Goal: Task Accomplishment & Management: Use online tool/utility

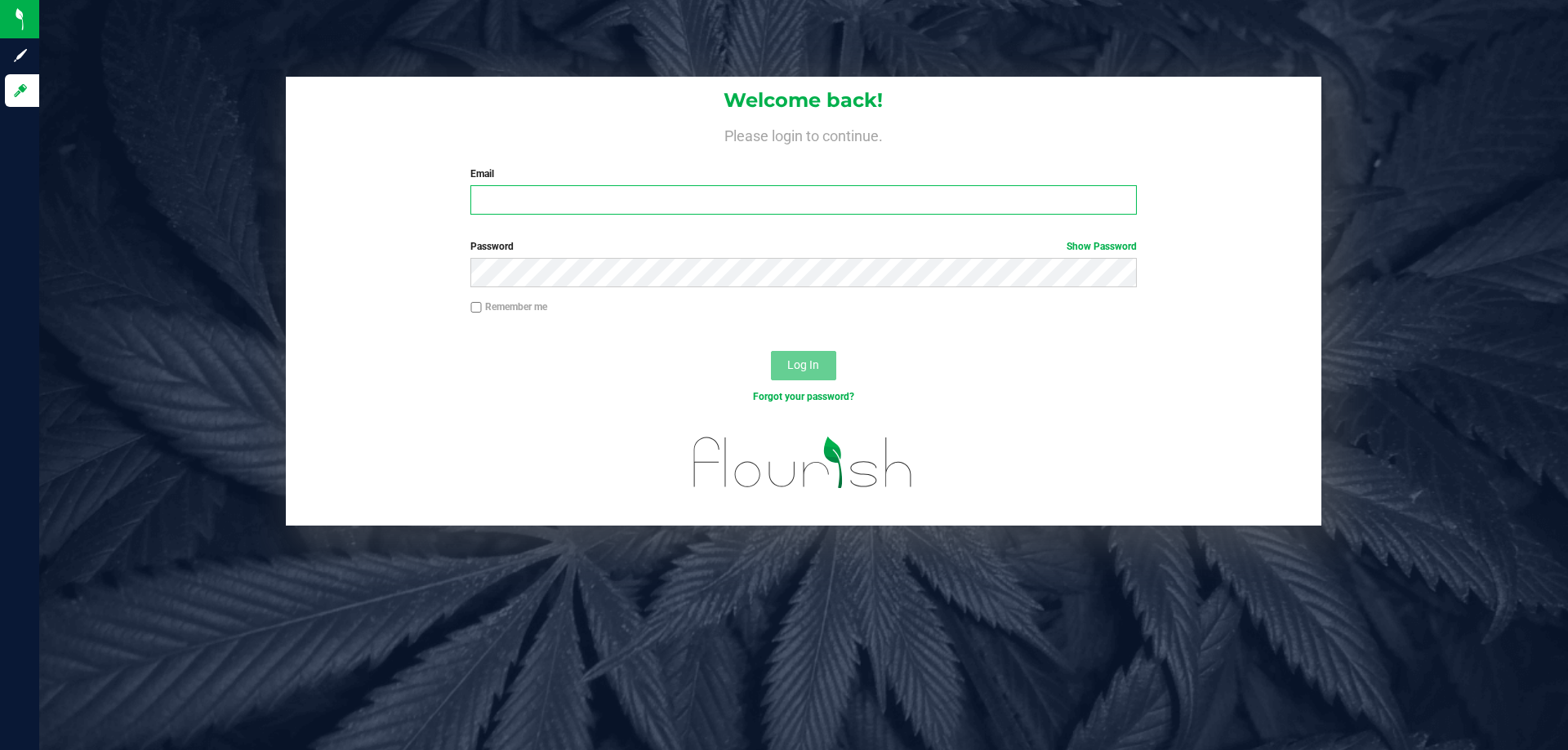
click at [644, 202] on input "Email" at bounding box center [803, 200] width 665 height 30
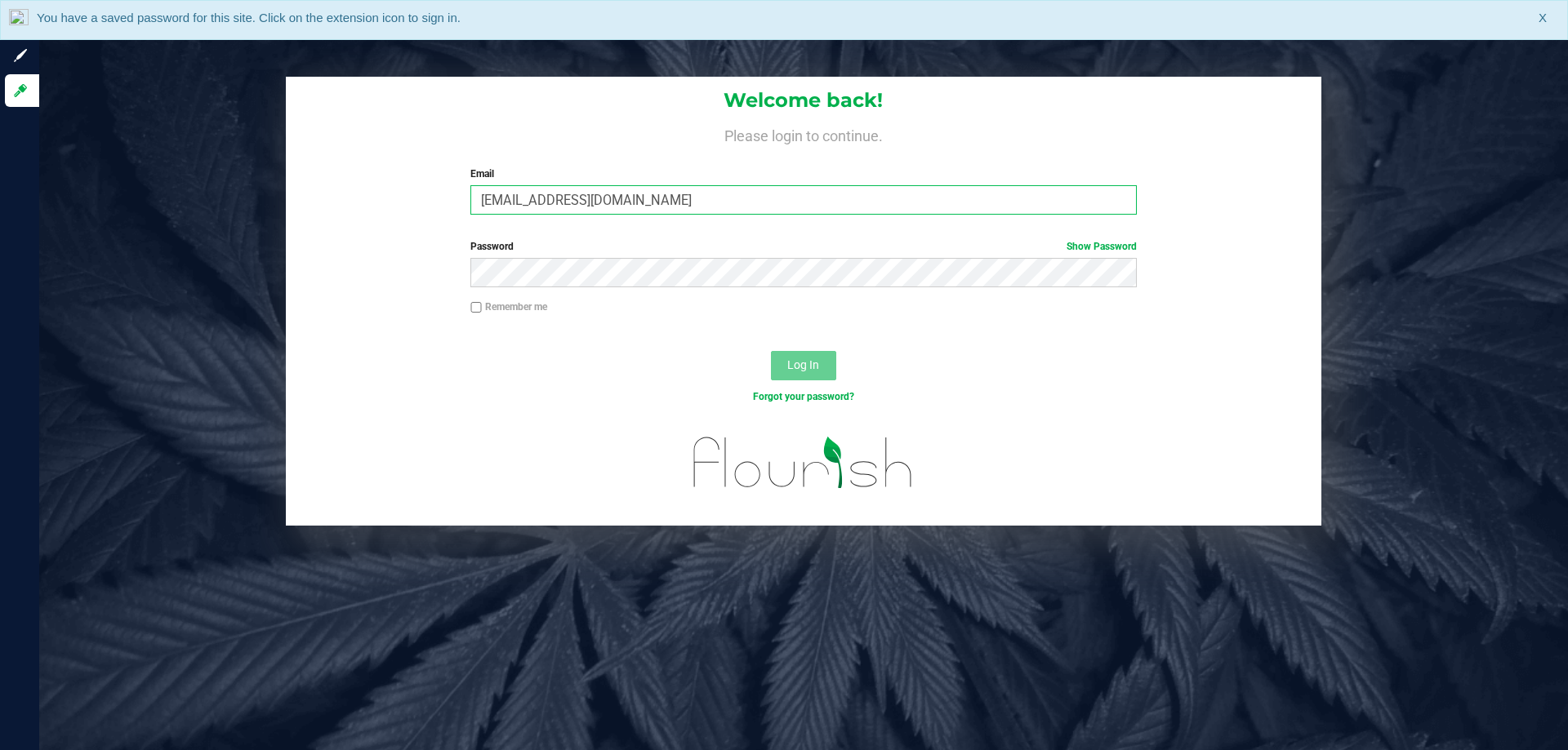
type input "[EMAIL_ADDRESS][DOMAIN_NAME]"
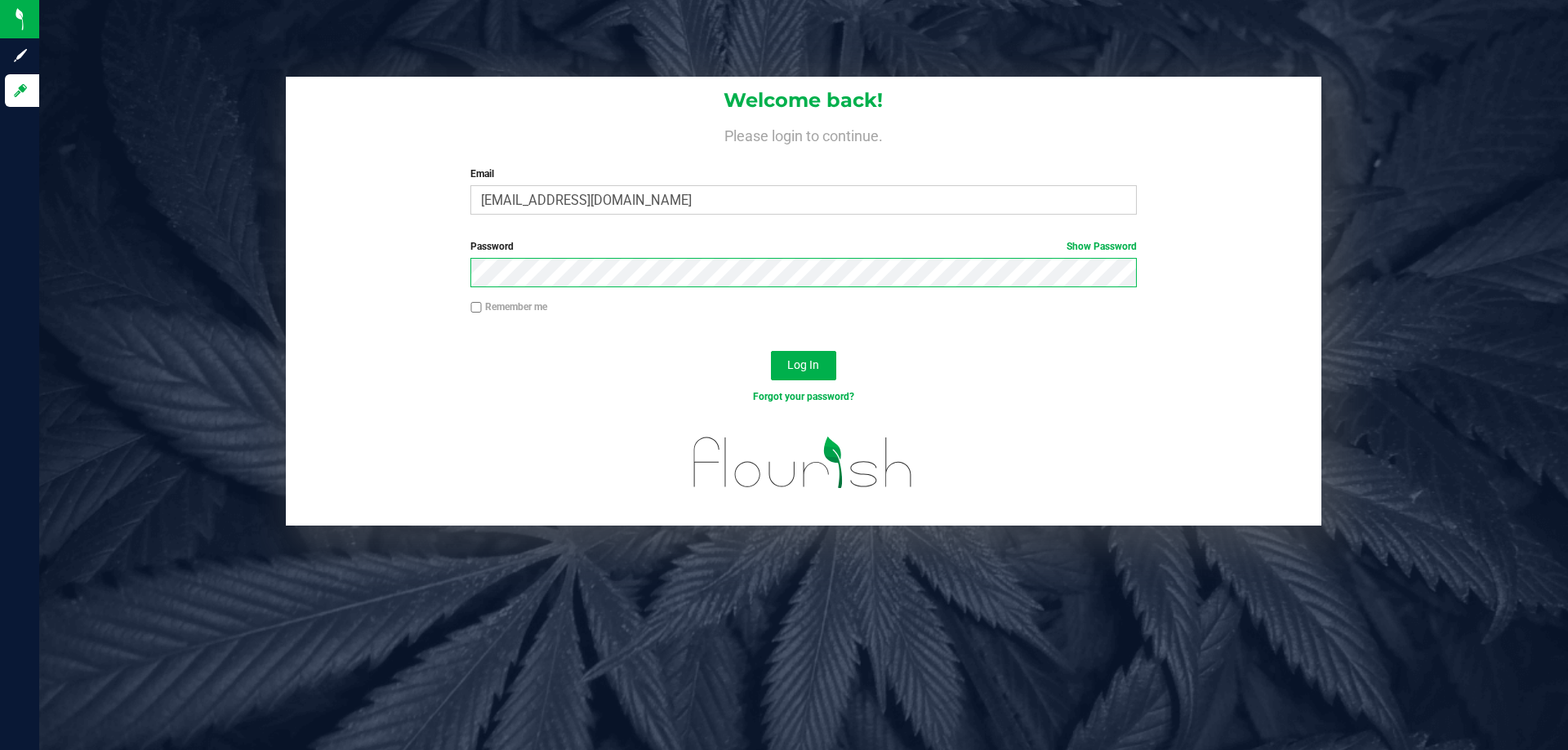
click at [771, 351] on button "Log In" at bounding box center [803, 366] width 66 height 30
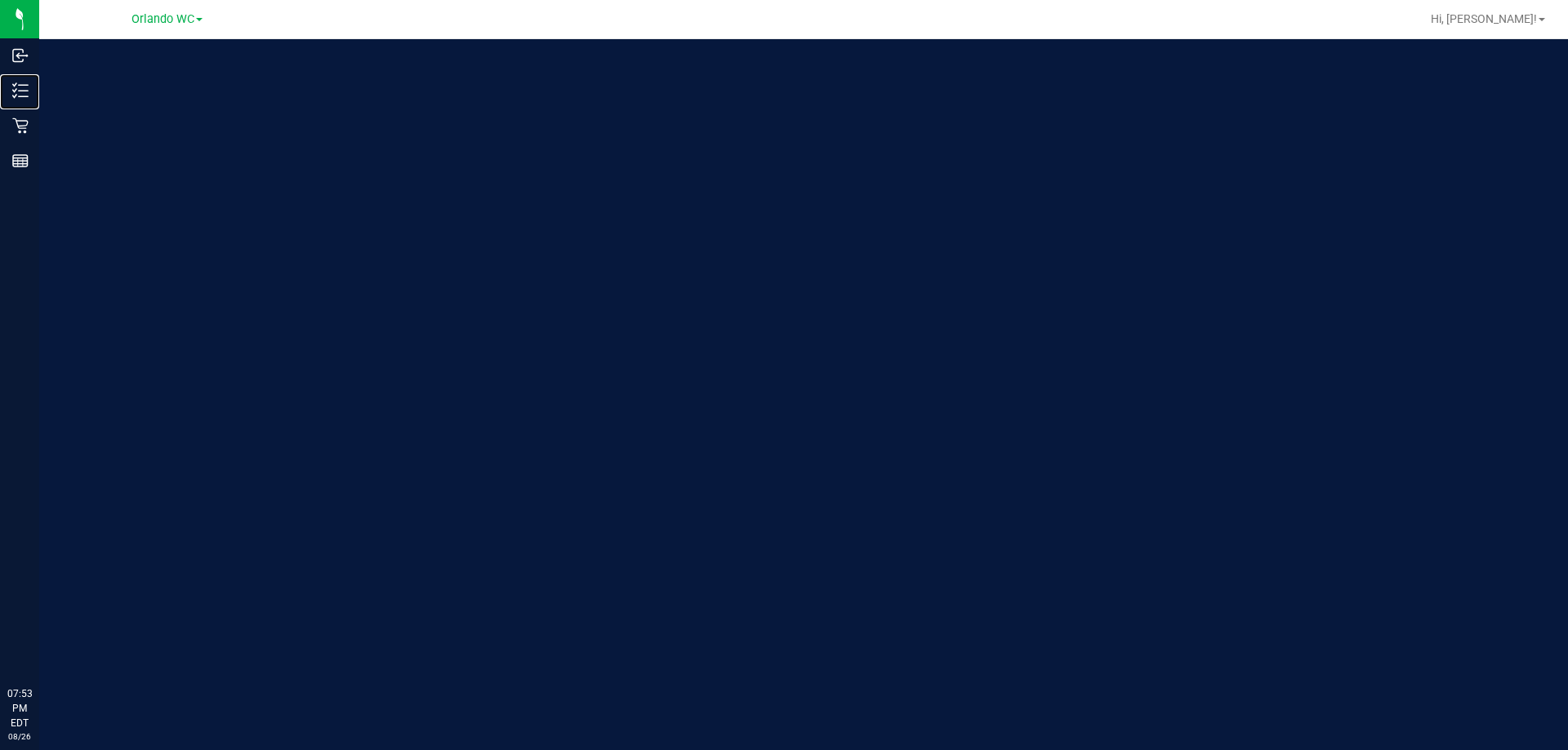
click at [0, 0] on p "Inventory" at bounding box center [0, 0] width 0 height 0
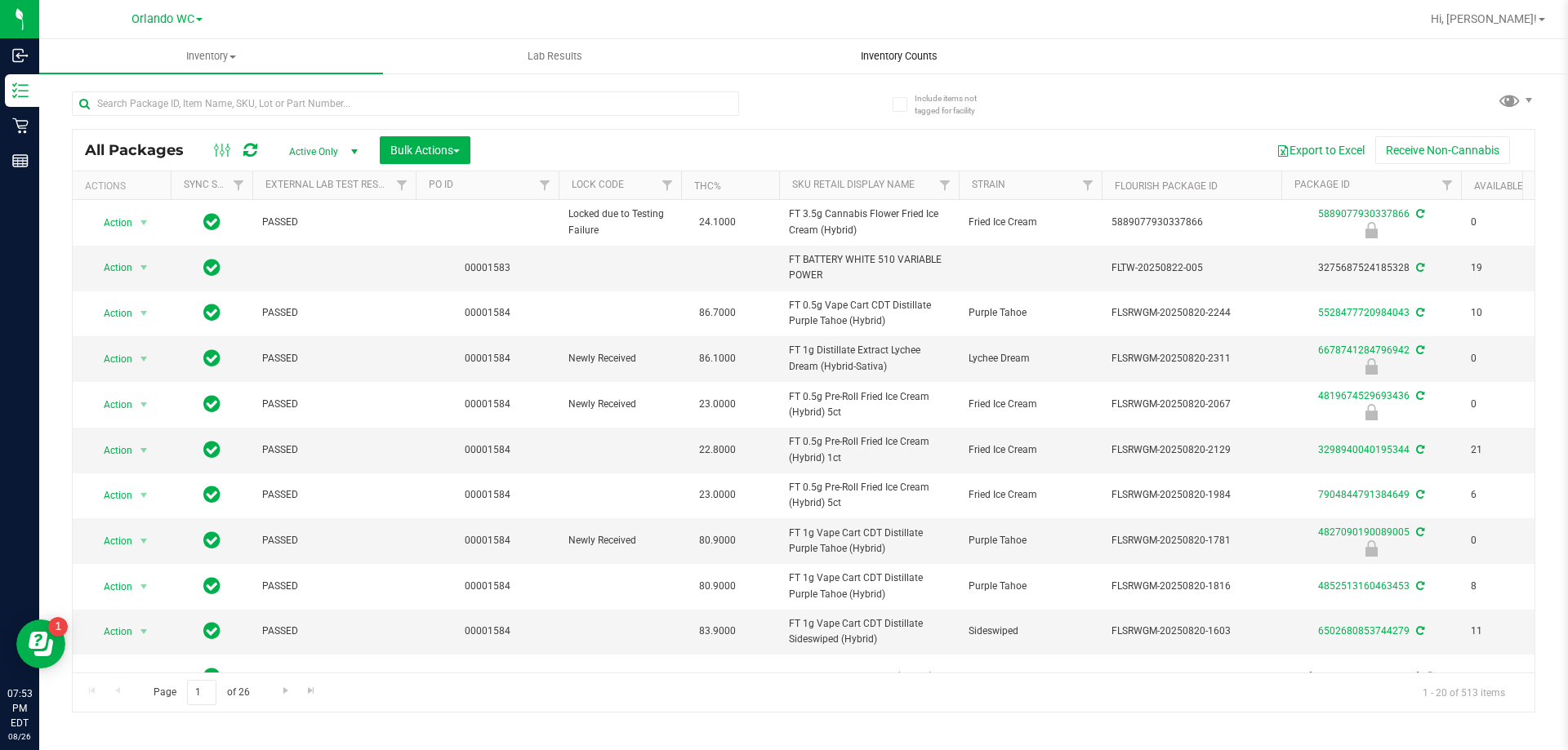
click at [893, 51] on span "Inventory Counts" at bounding box center [899, 56] width 121 height 14
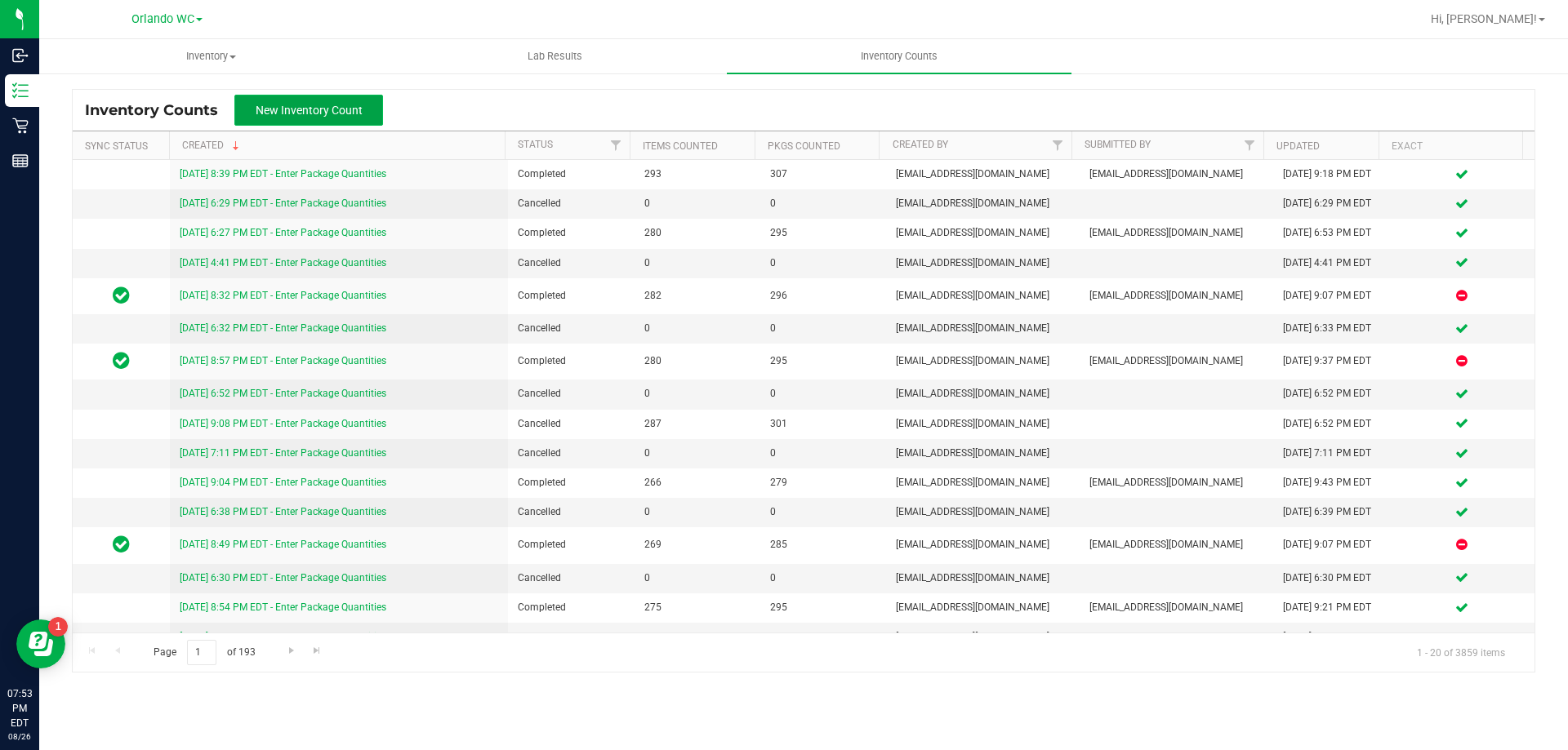
click at [299, 110] on span "New Inventory Count" at bounding box center [309, 110] width 107 height 13
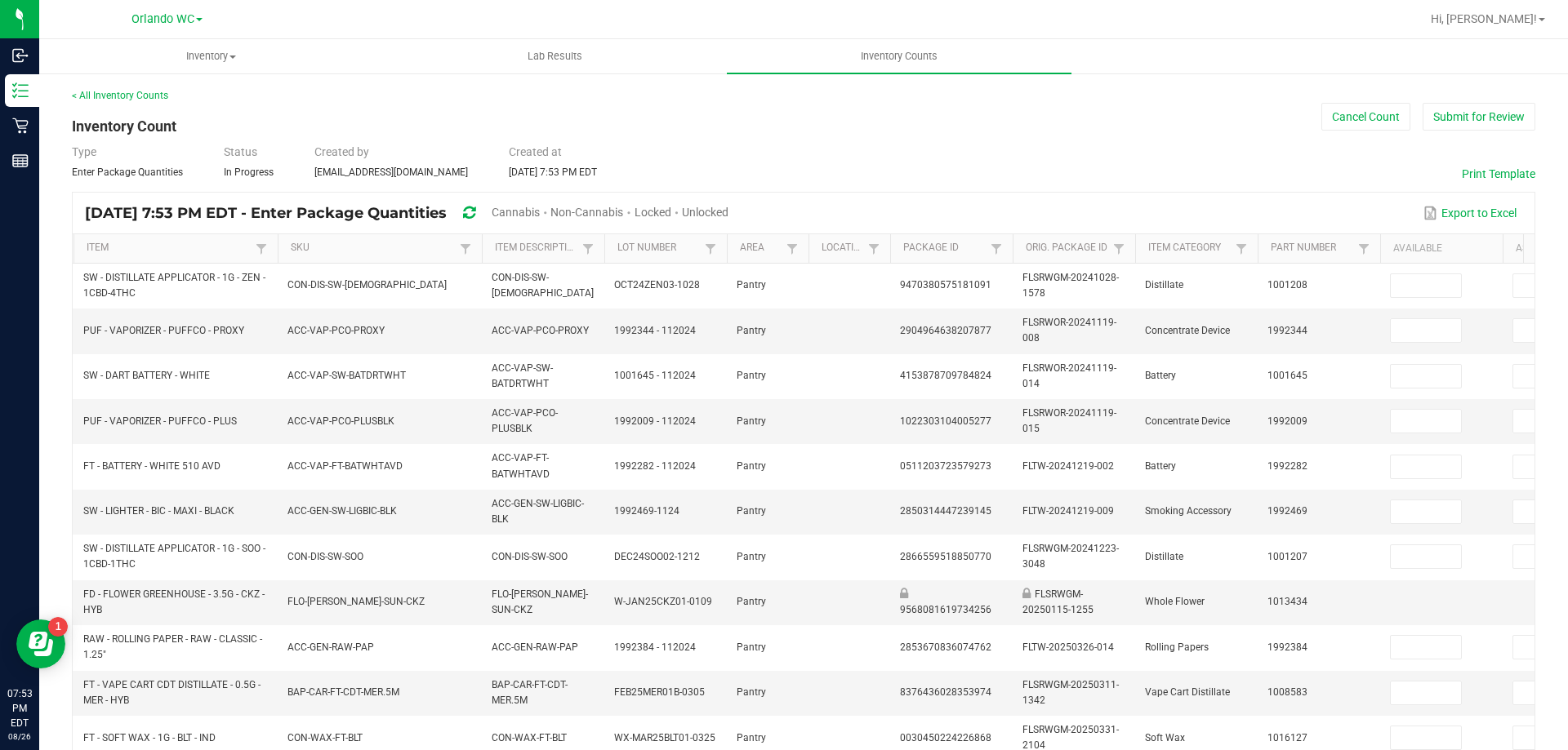
click at [728, 212] on span "Unlocked" at bounding box center [705, 212] width 47 height 13
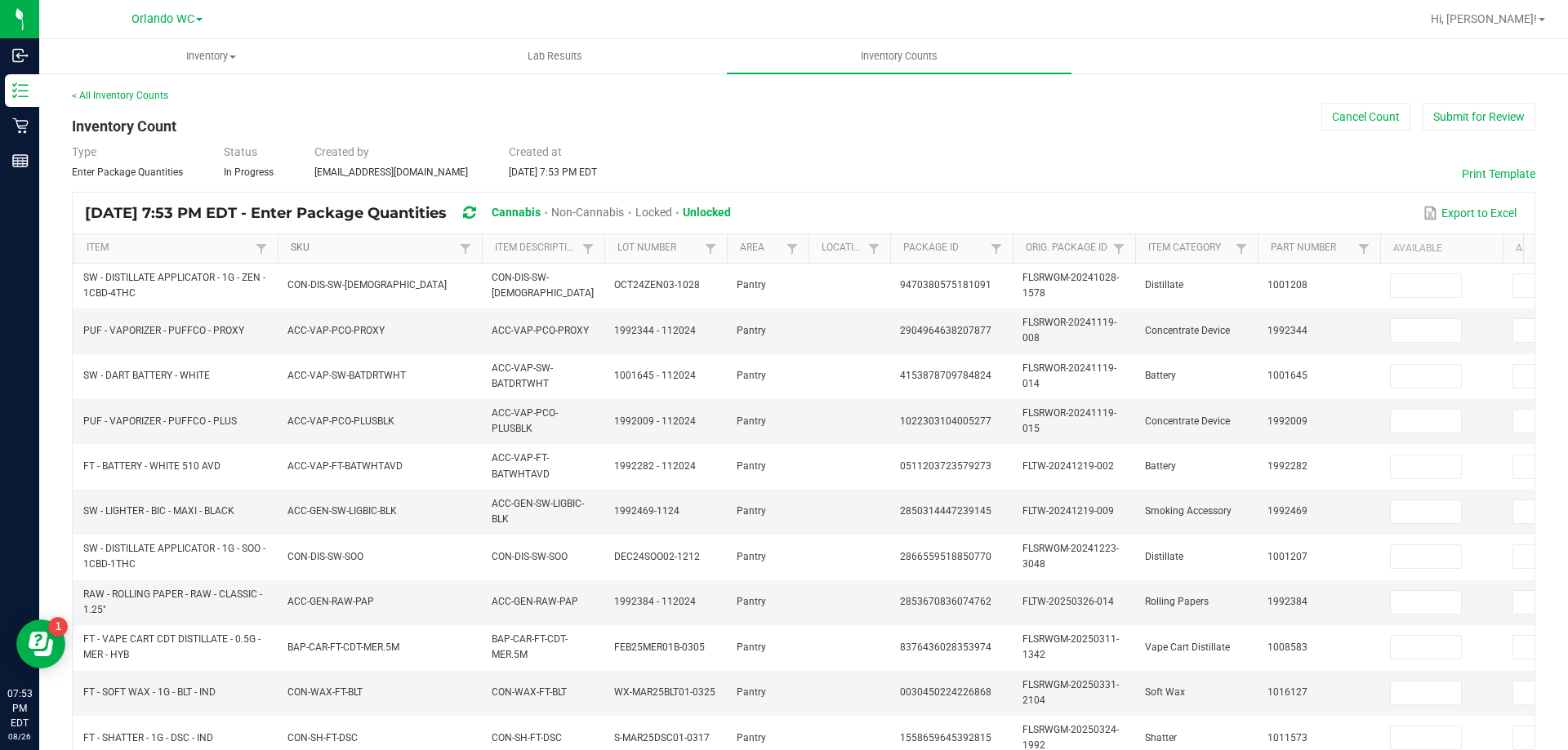
click at [333, 247] on link "SKU" at bounding box center [373, 247] width 164 height 13
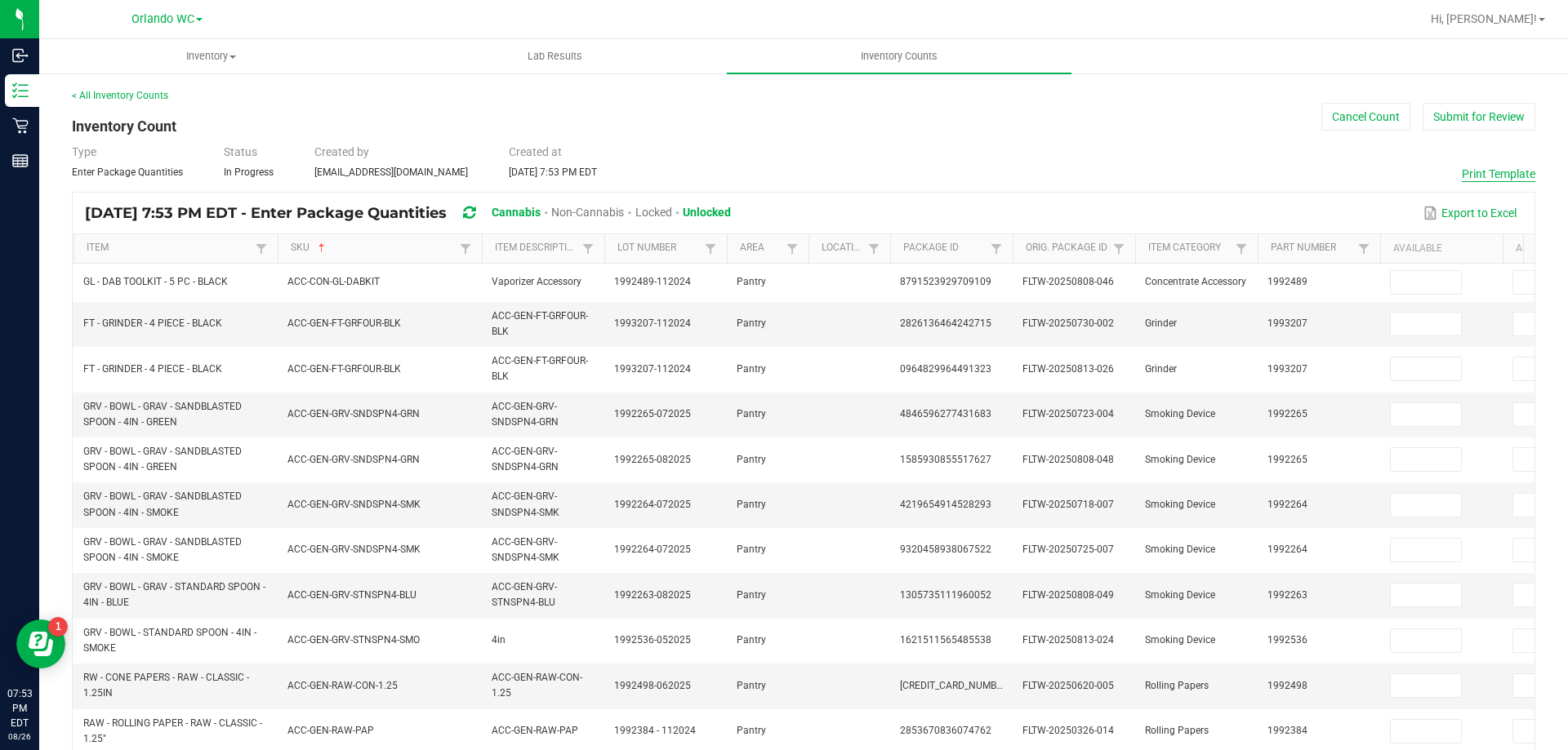
click at [1472, 176] on button "Print Template" at bounding box center [1498, 173] width 73 height 16
click at [1360, 116] on button "Cancel Count" at bounding box center [1366, 116] width 89 height 28
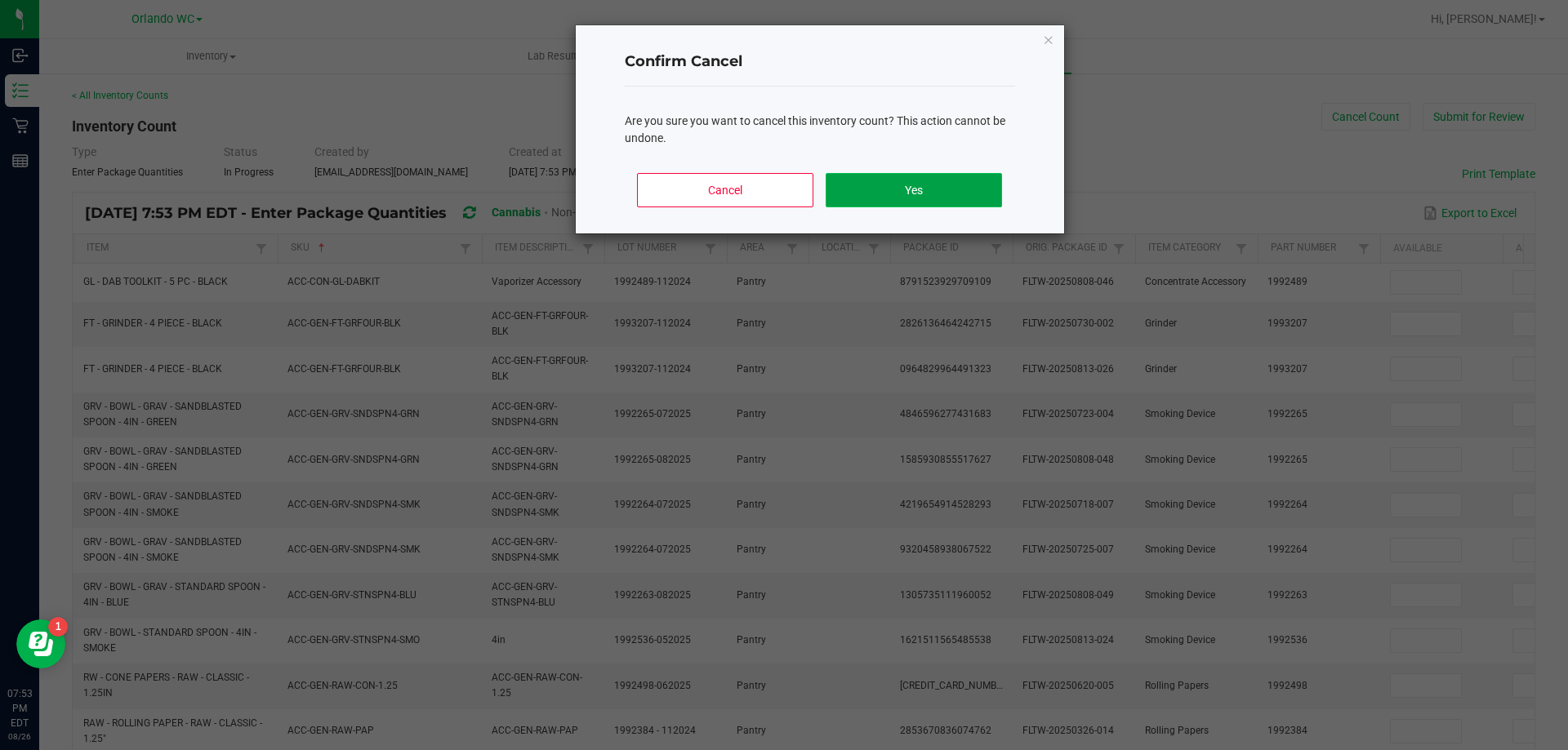
drag, startPoint x: 861, startPoint y: 183, endPoint x: 704, endPoint y: 10, distance: 233.6
click at [848, 170] on div "Cancel Yes" at bounding box center [819, 196] width 391 height 73
click at [955, 196] on button "Yes" at bounding box center [914, 190] width 175 height 34
